Goal: Task Accomplishment & Management: Use online tool/utility

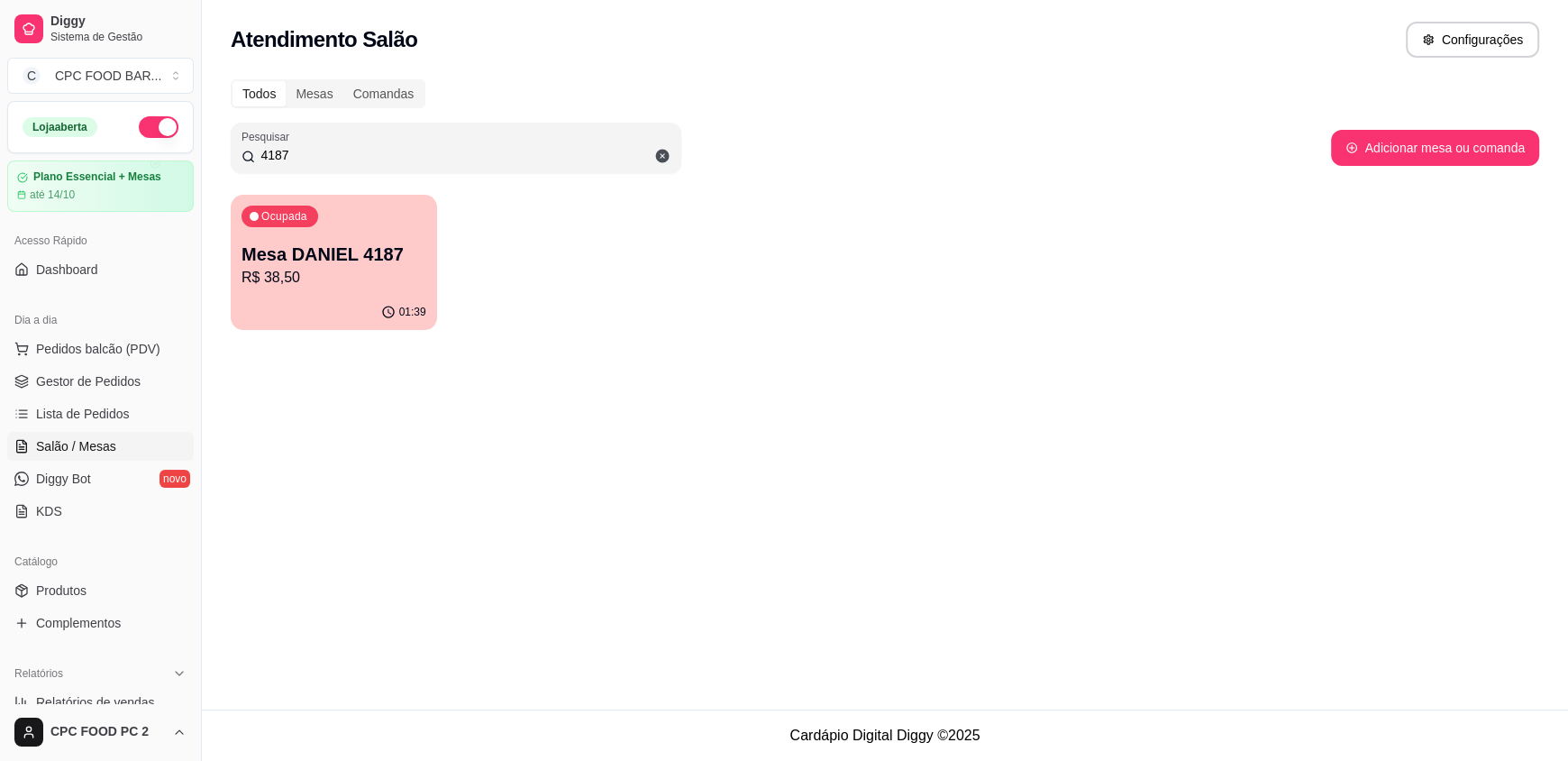
drag, startPoint x: 0, startPoint y: 0, endPoint x: 167, endPoint y: 151, distance: 225.1
click at [167, 151] on div "Diggy Sistema de Gestão C CPC FOOD BAR ... Loja aberta Plano Essencial + Mesas …" at bounding box center [784, 380] width 1568 height 761
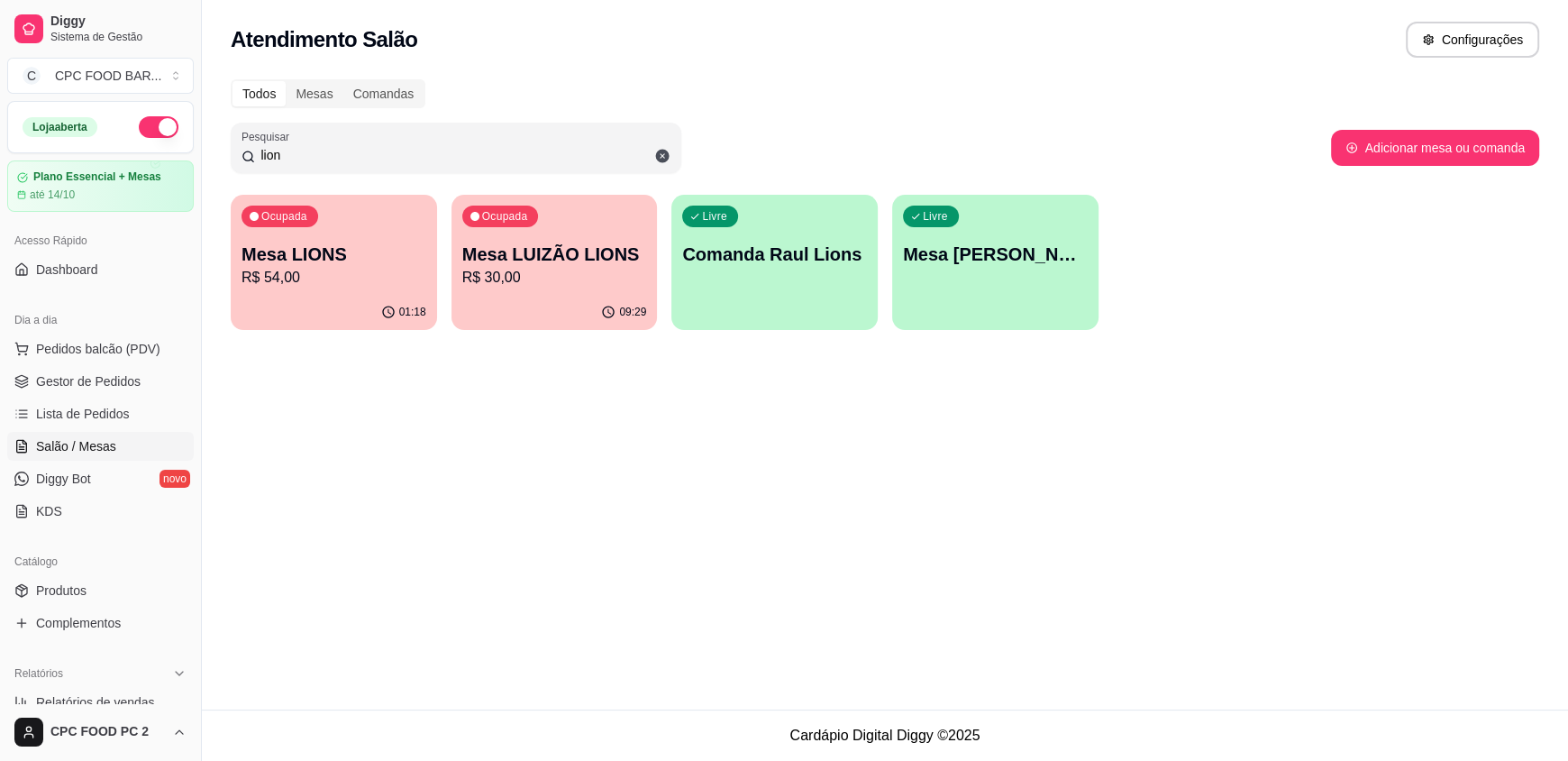
type input "lion"
click at [334, 242] on p "Mesa LIONS" at bounding box center [334, 255] width 185 height 26
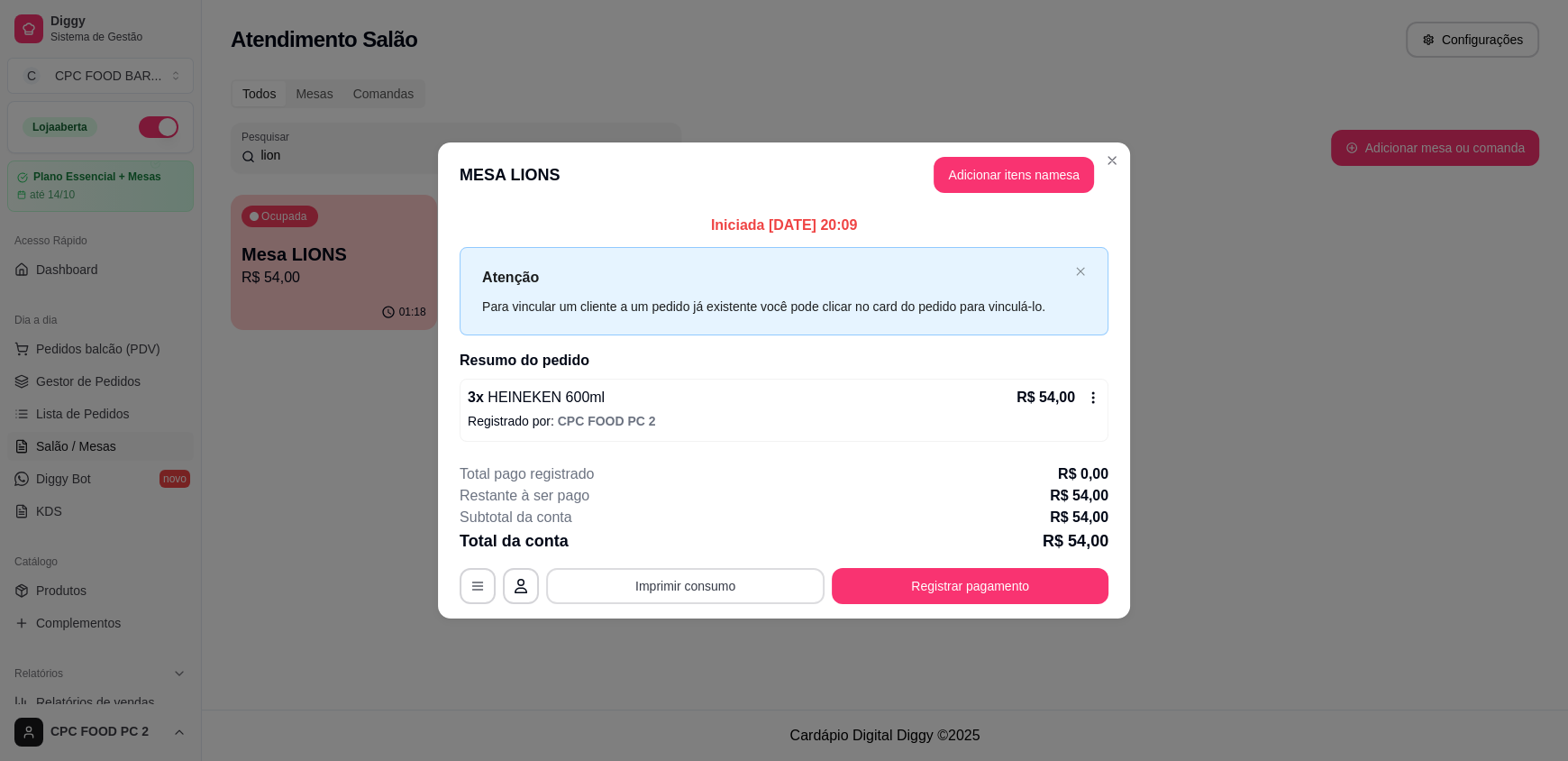
click at [742, 578] on button "Imprimir consumo" at bounding box center [685, 585] width 279 height 36
click at [696, 539] on button "IMPRESSORA" at bounding box center [690, 543] width 126 height 28
click at [976, 588] on button "Registrar pagamento" at bounding box center [970, 585] width 277 height 36
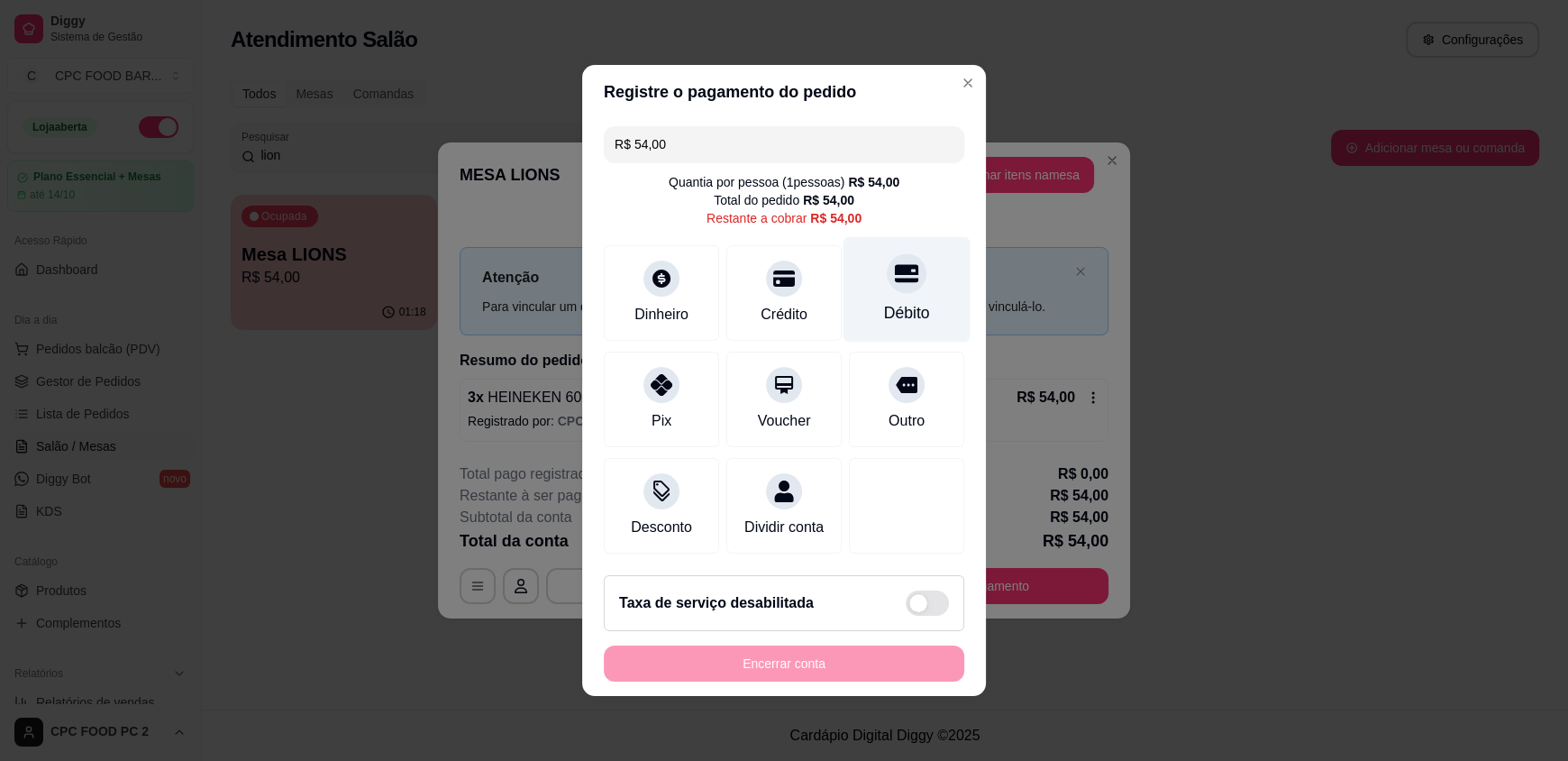
click at [887, 278] on div at bounding box center [906, 272] width 39 height 39
type input "R$ 0,00"
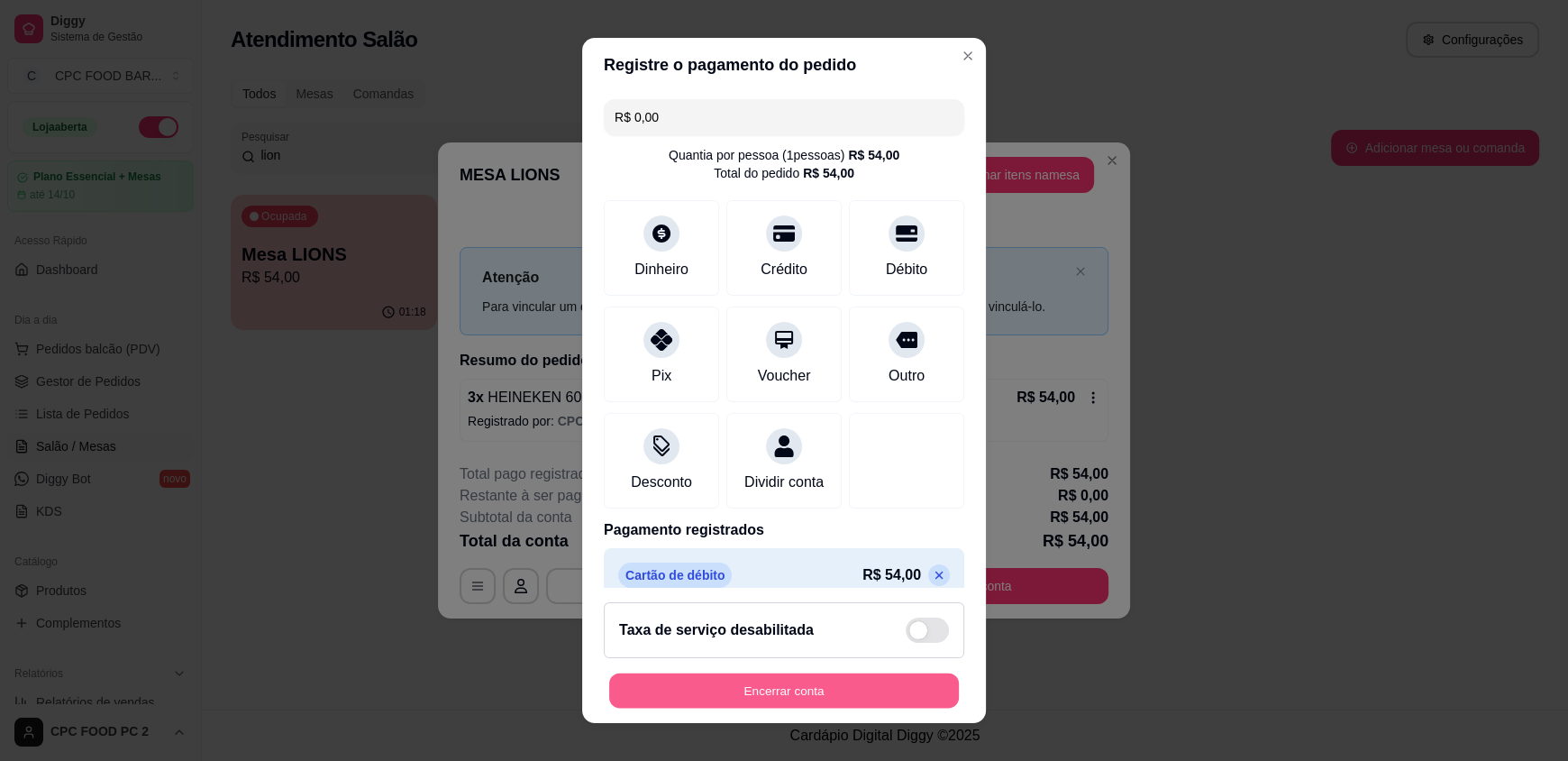
click at [770, 693] on button "Encerrar conta" at bounding box center [784, 690] width 350 height 35
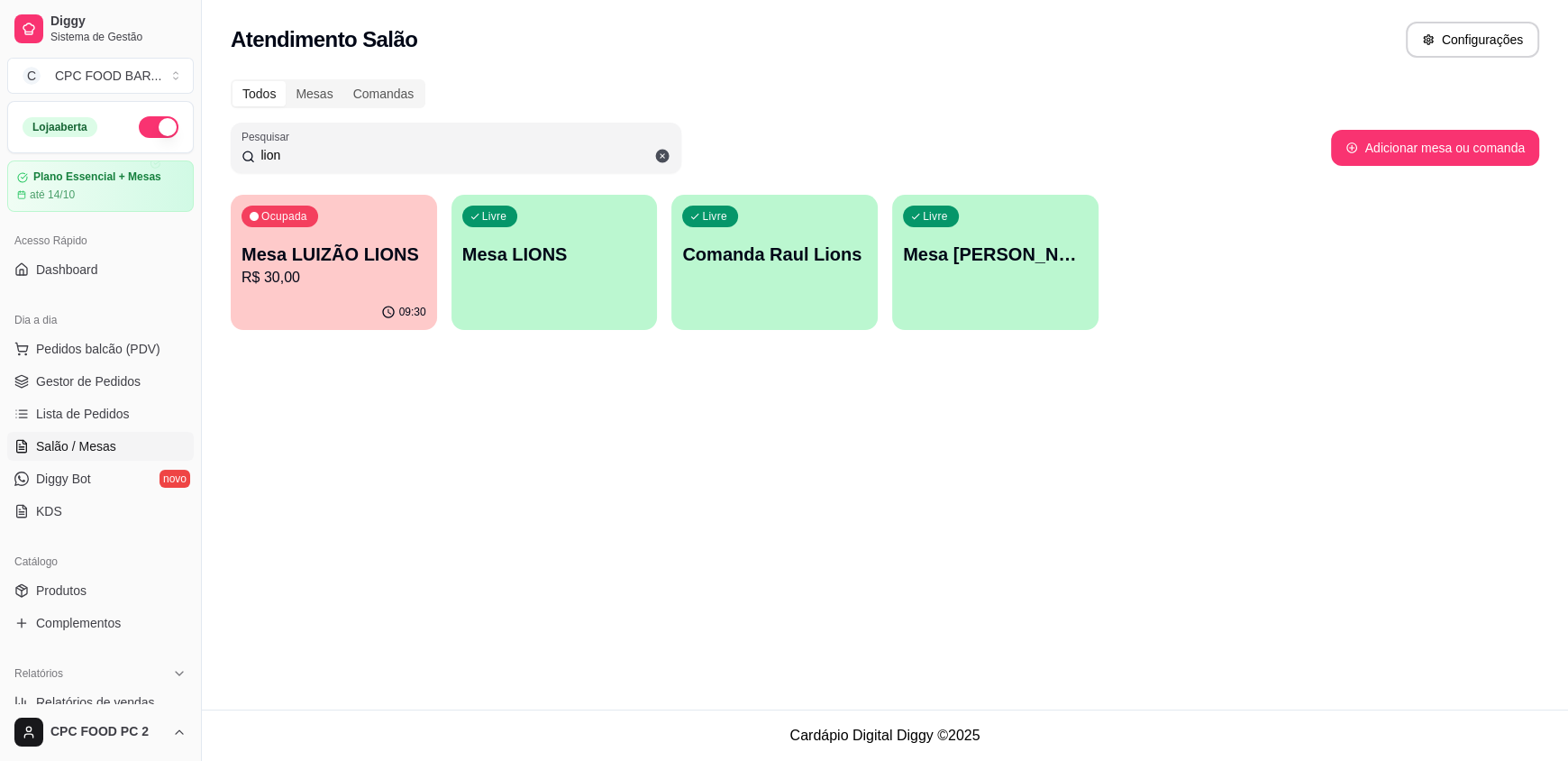
click at [289, 266] on div "Mesa LUIZÃO LIONS R$ 30,00" at bounding box center [334, 265] width 185 height 47
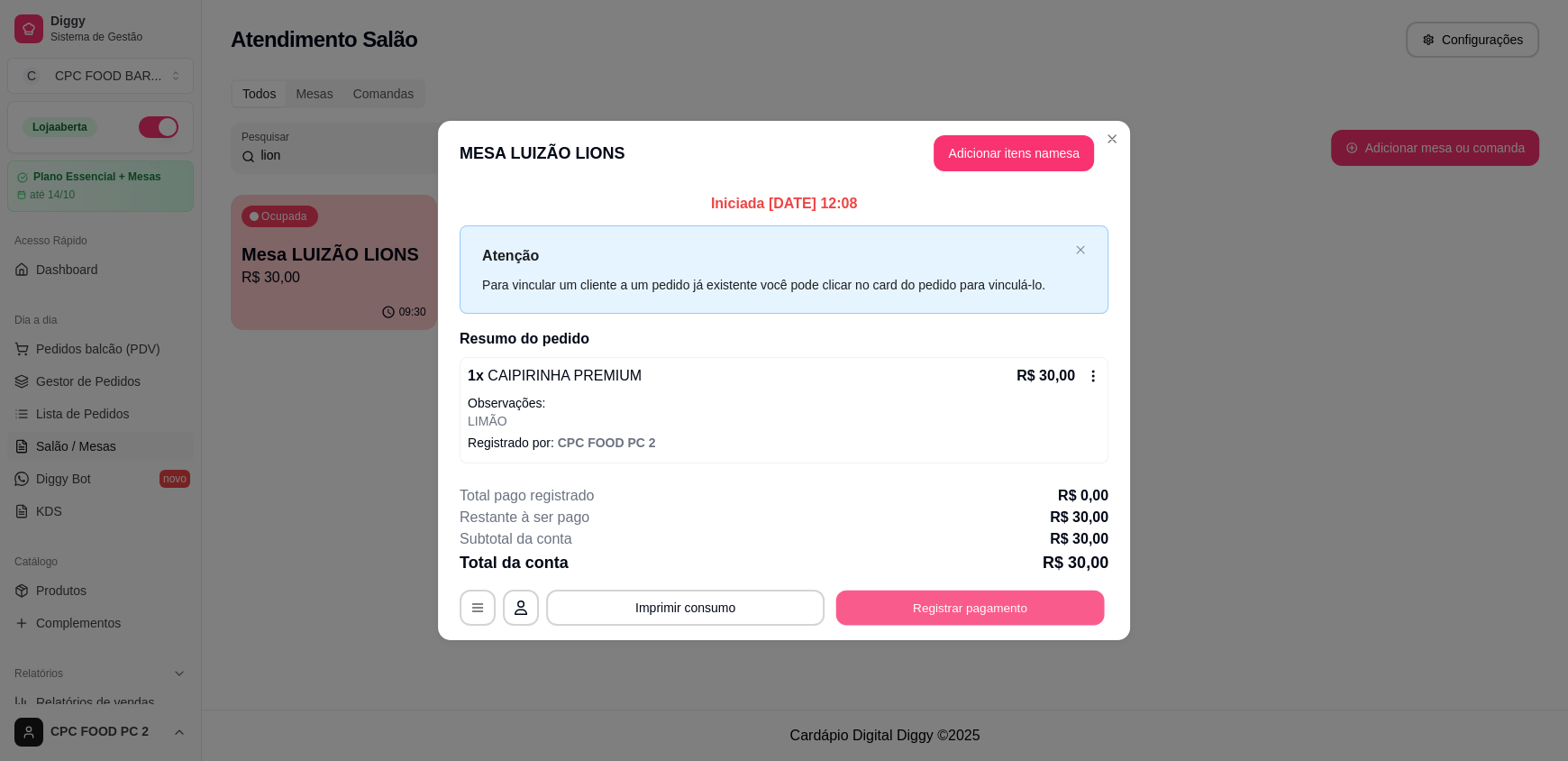
click at [922, 623] on div "**********" at bounding box center [784, 607] width 649 height 36
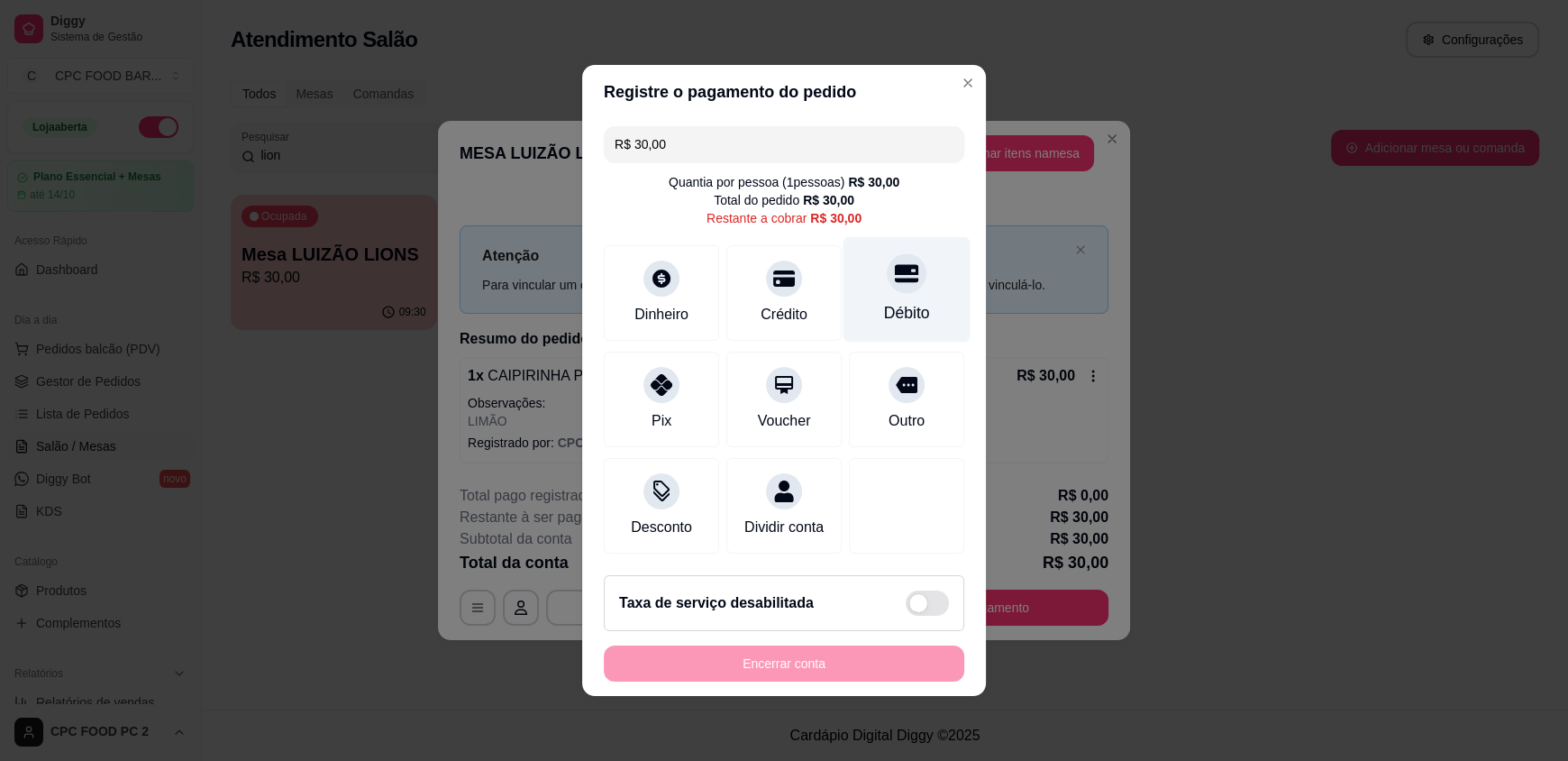
click at [887, 281] on div at bounding box center [906, 272] width 39 height 39
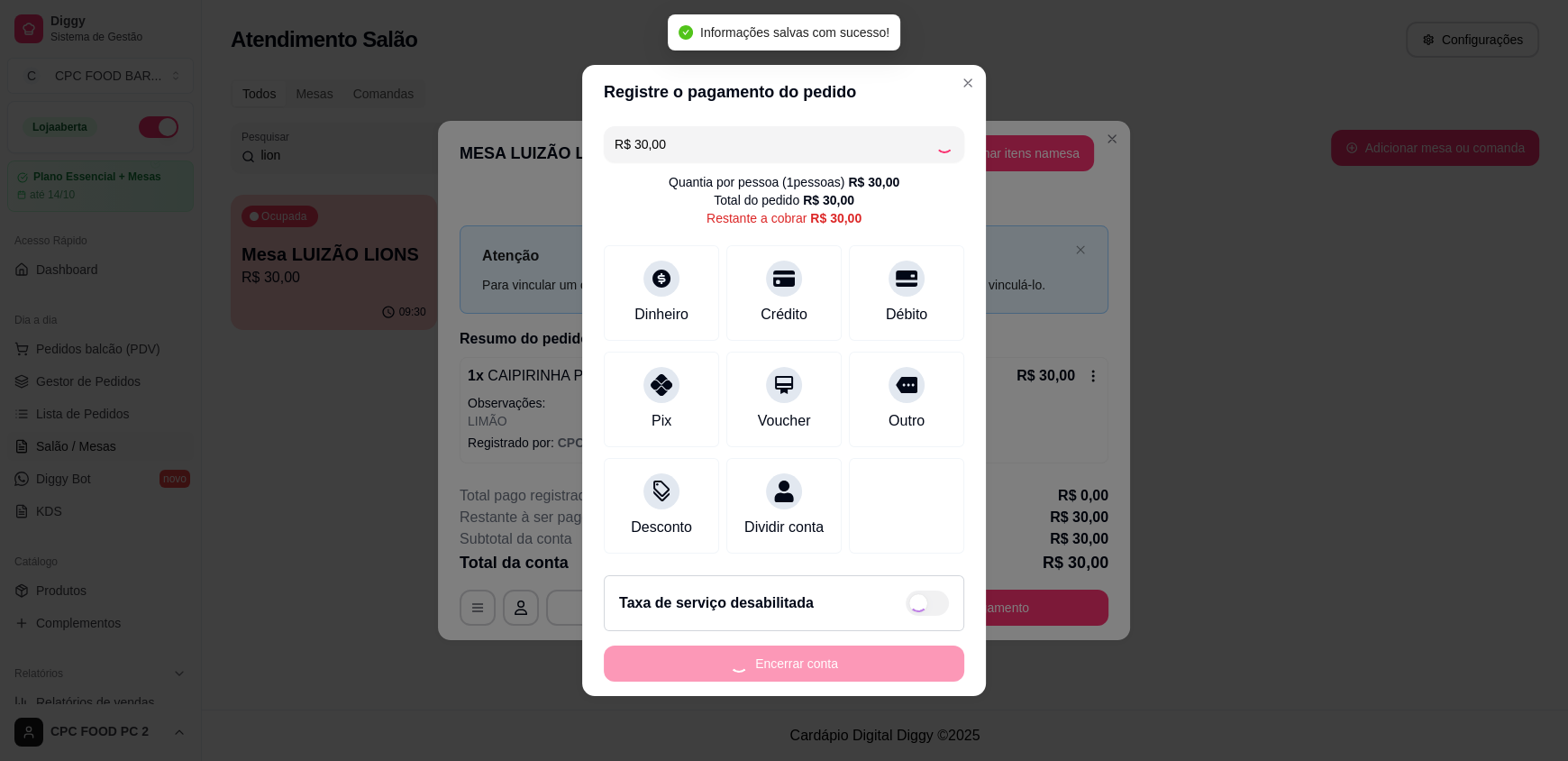
type input "R$ 0,00"
